Goal: Information Seeking & Learning: Learn about a topic

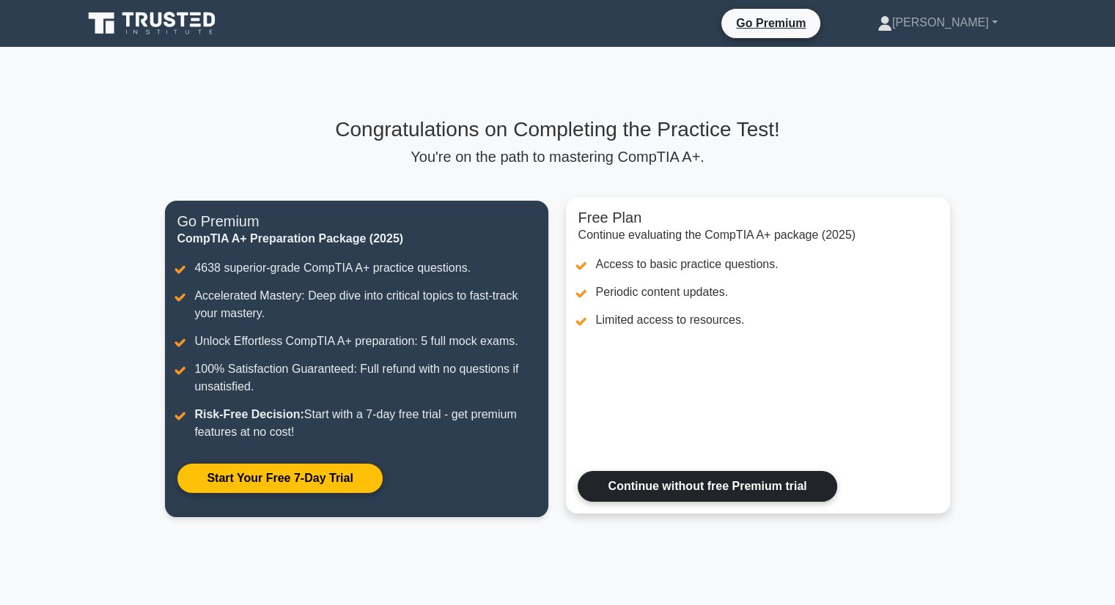
click at [680, 476] on link "Continue without free Premium trial" at bounding box center [707, 486] width 259 height 31
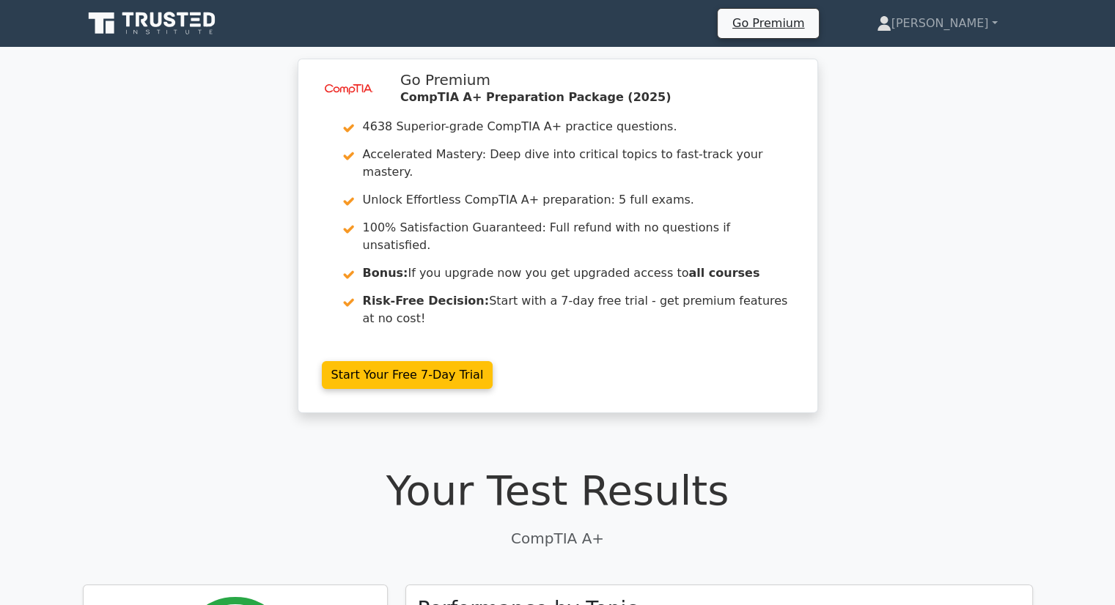
click at [165, 25] on icon at bounding box center [170, 19] width 12 height 15
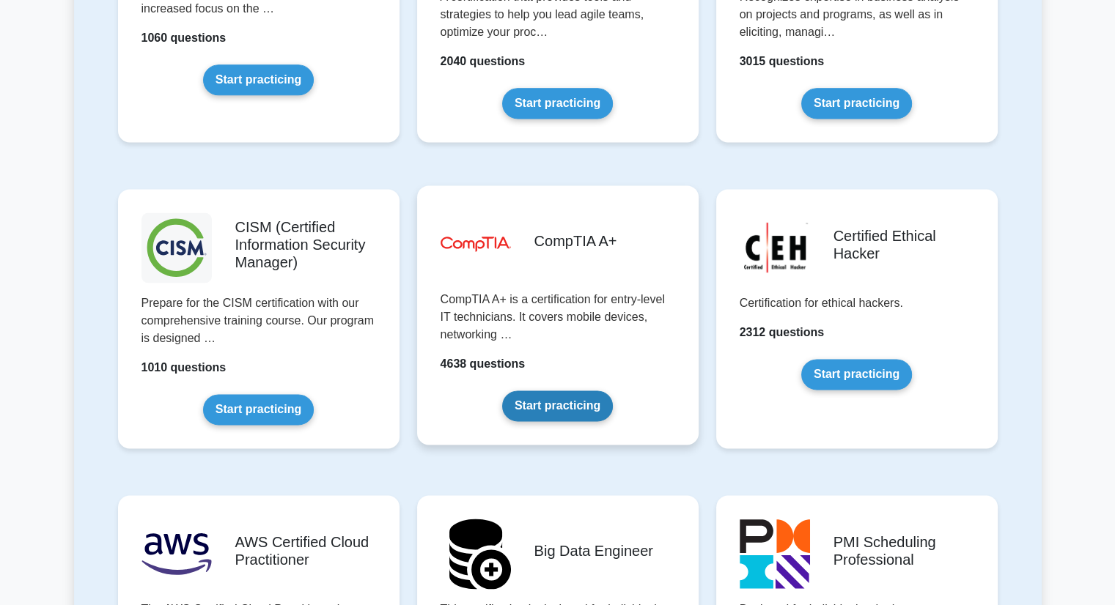
scroll to position [2052, 0]
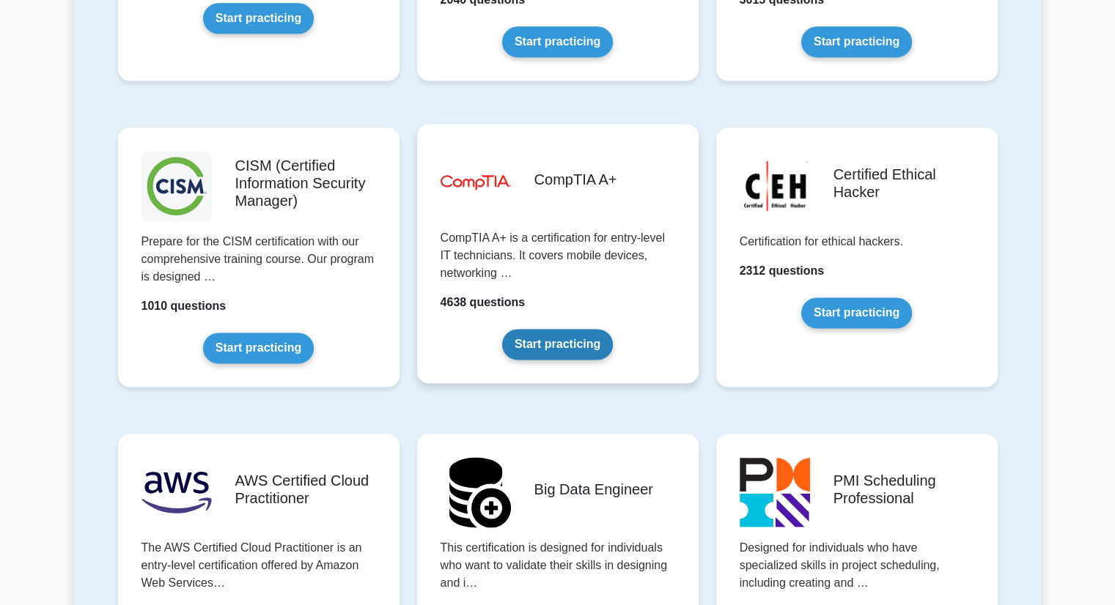
click at [544, 329] on link "Start practicing" at bounding box center [557, 344] width 111 height 31
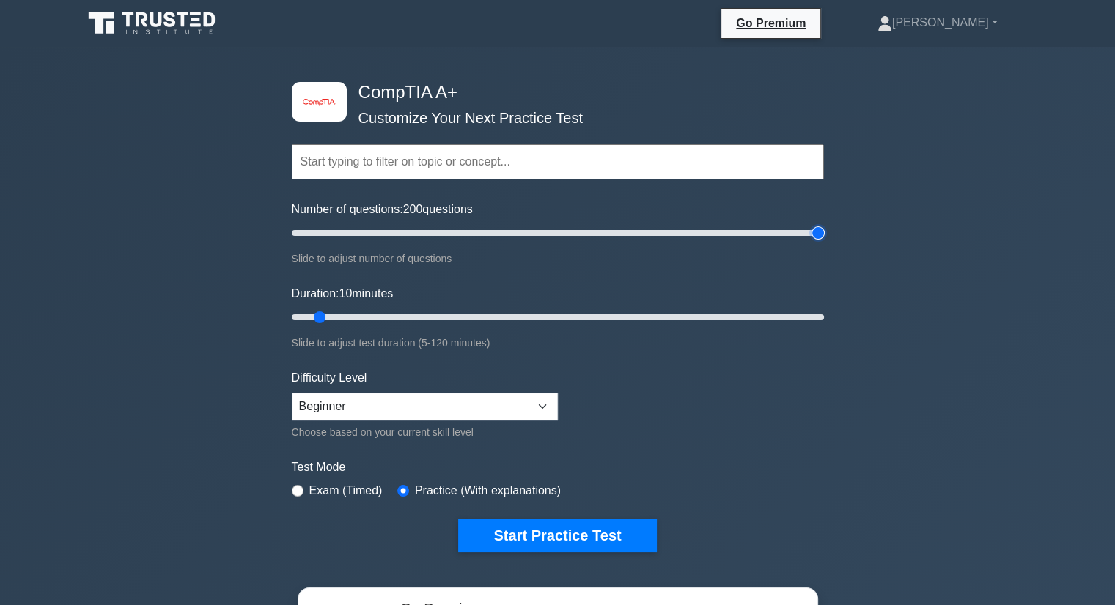
drag, startPoint x: 352, startPoint y: 232, endPoint x: 1014, endPoint y: 254, distance: 662.9
type input "200"
click at [824, 224] on input "Number of questions: 200 questions" at bounding box center [558, 233] width 532 height 18
drag, startPoint x: 325, startPoint y: 311, endPoint x: 1004, endPoint y: 265, distance: 680.3
type input "120"
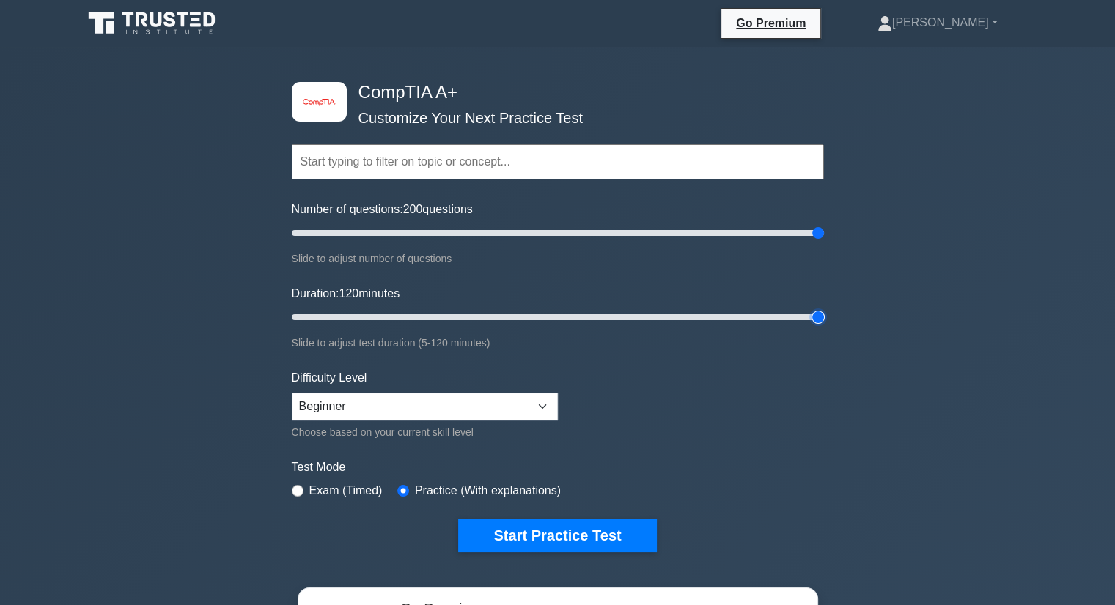
click at [824, 309] on input "Duration: 120 minutes" at bounding box center [558, 318] width 532 height 18
click at [509, 399] on select "Beginner Intermediate Expert" at bounding box center [425, 407] width 266 height 28
click at [546, 537] on button "Start Practice Test" at bounding box center [557, 536] width 198 height 34
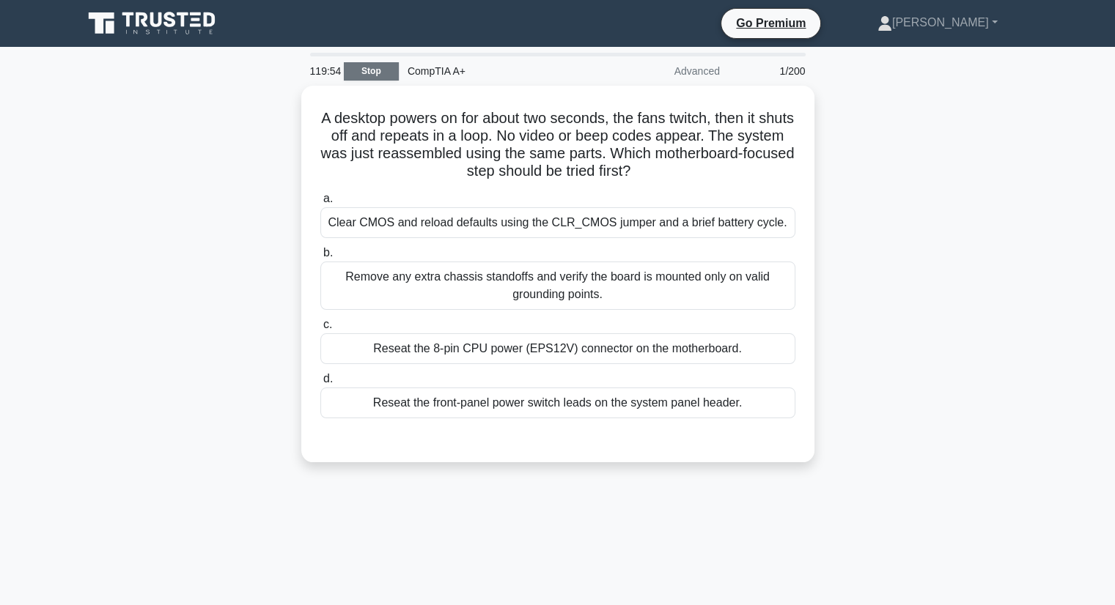
click at [386, 65] on link "Stop" at bounding box center [371, 71] width 55 height 18
